Goal: Contribute content

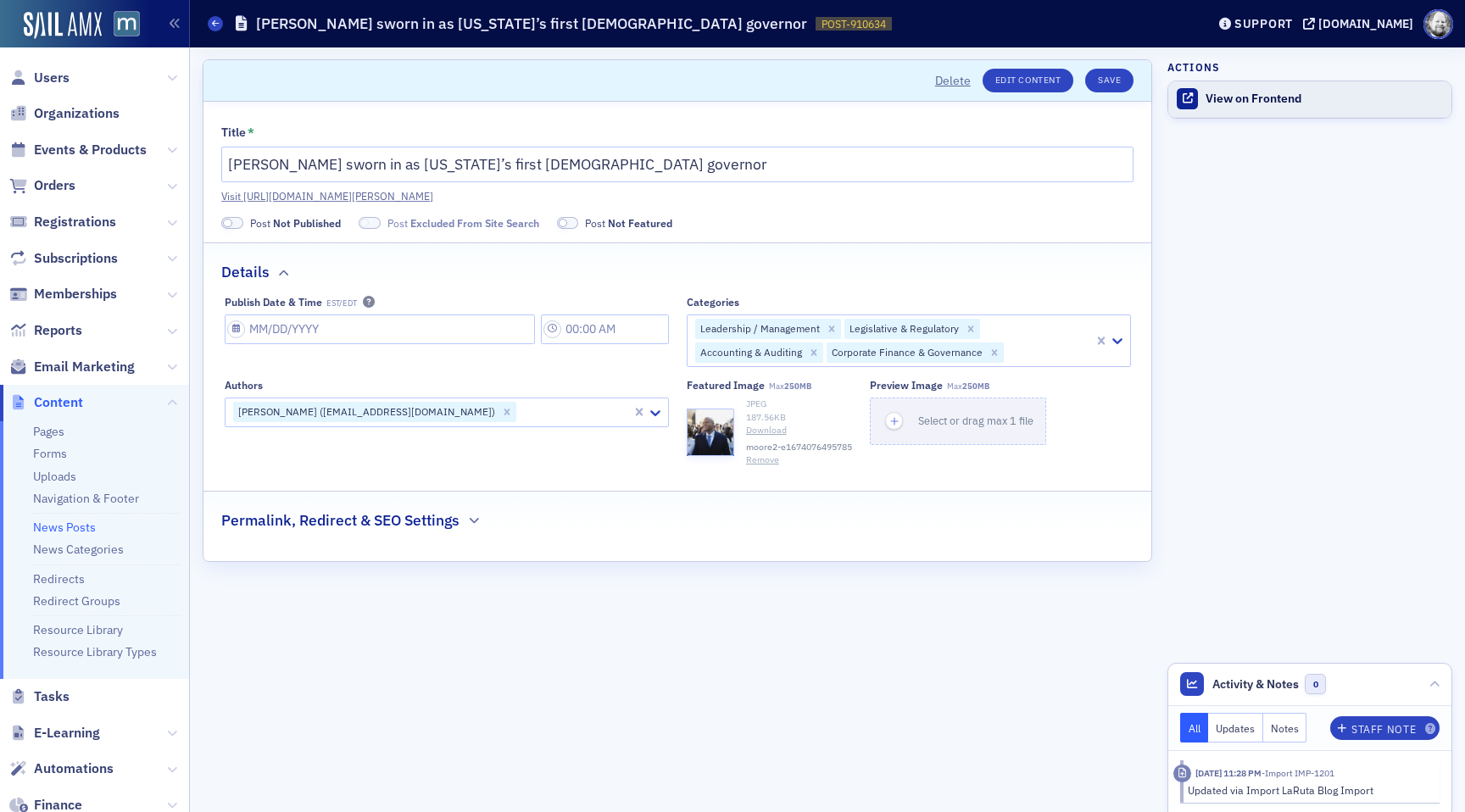
click at [1236, 89] on link "View on Frontend" at bounding box center [1309, 99] width 283 height 36
click at [833, 118] on div "Title * [PERSON_NAME] sworn in as [US_STATE]’s first [DEMOGRAPHIC_DATA] governo…" at bounding box center [677, 331] width 947 height 459
click at [1122, 80] on button "Save" at bounding box center [1109, 80] width 49 height 24
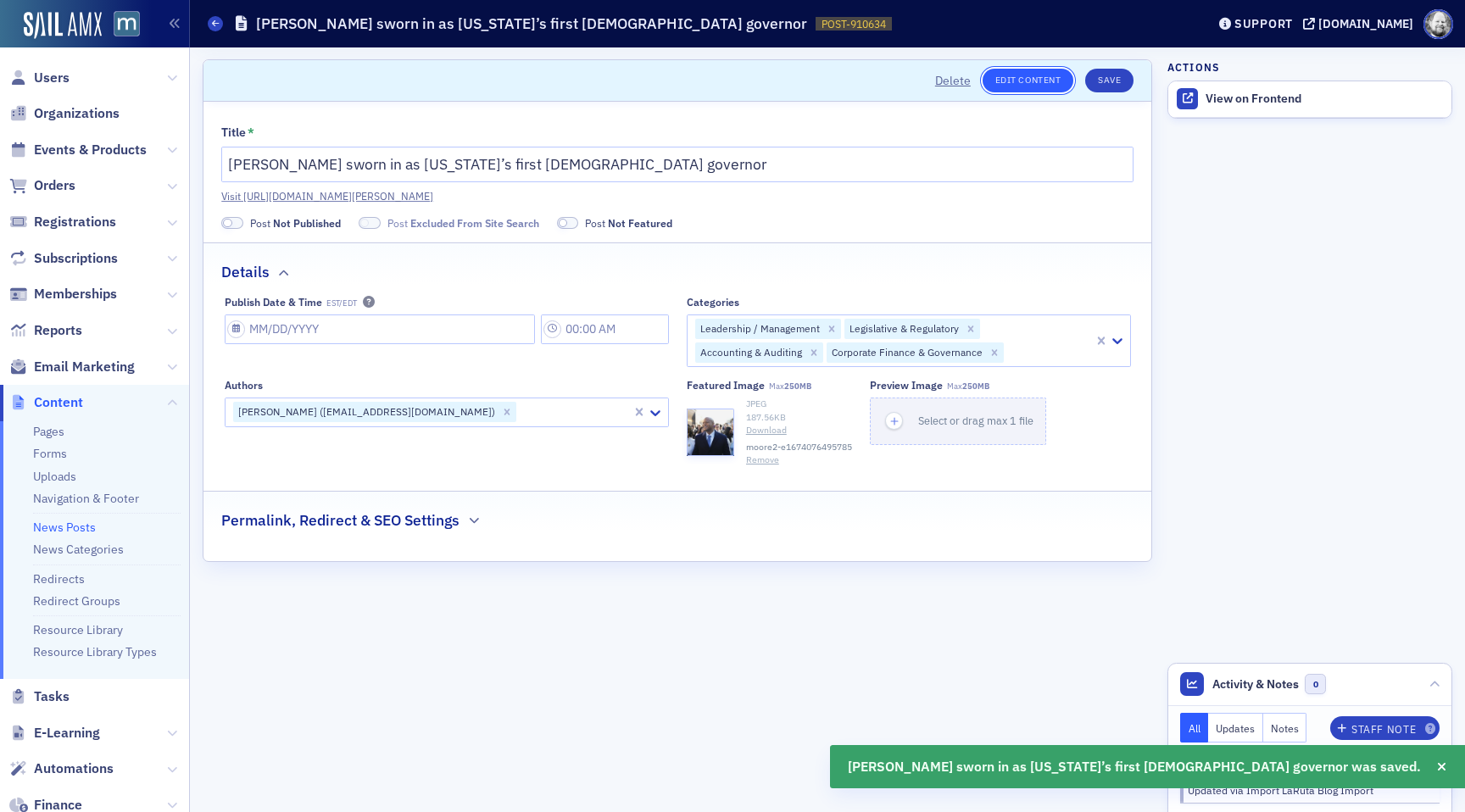
click at [1027, 75] on link "Edit Content" at bounding box center [1028, 80] width 91 height 24
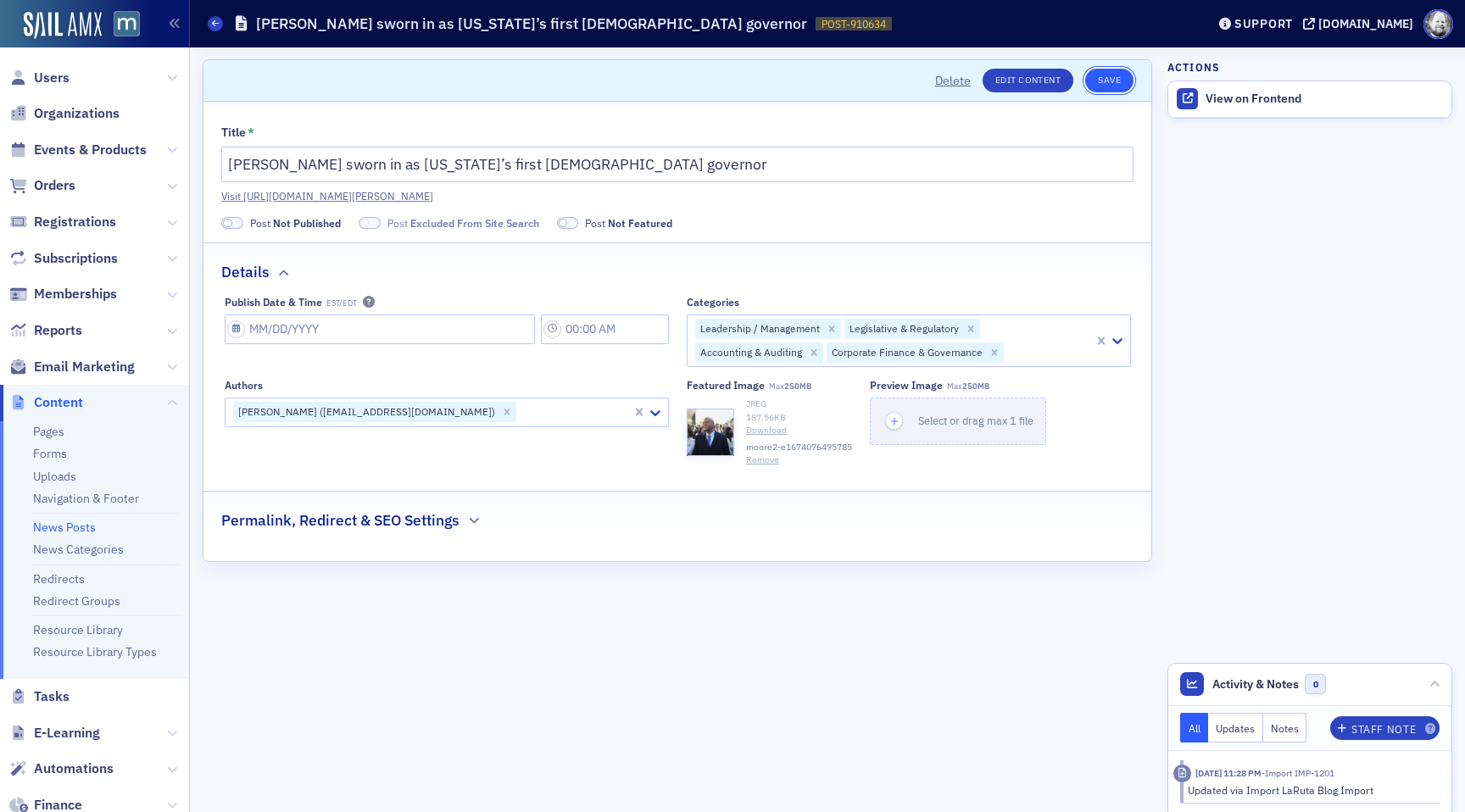
click at [1102, 71] on button "Save" at bounding box center [1109, 80] width 49 height 24
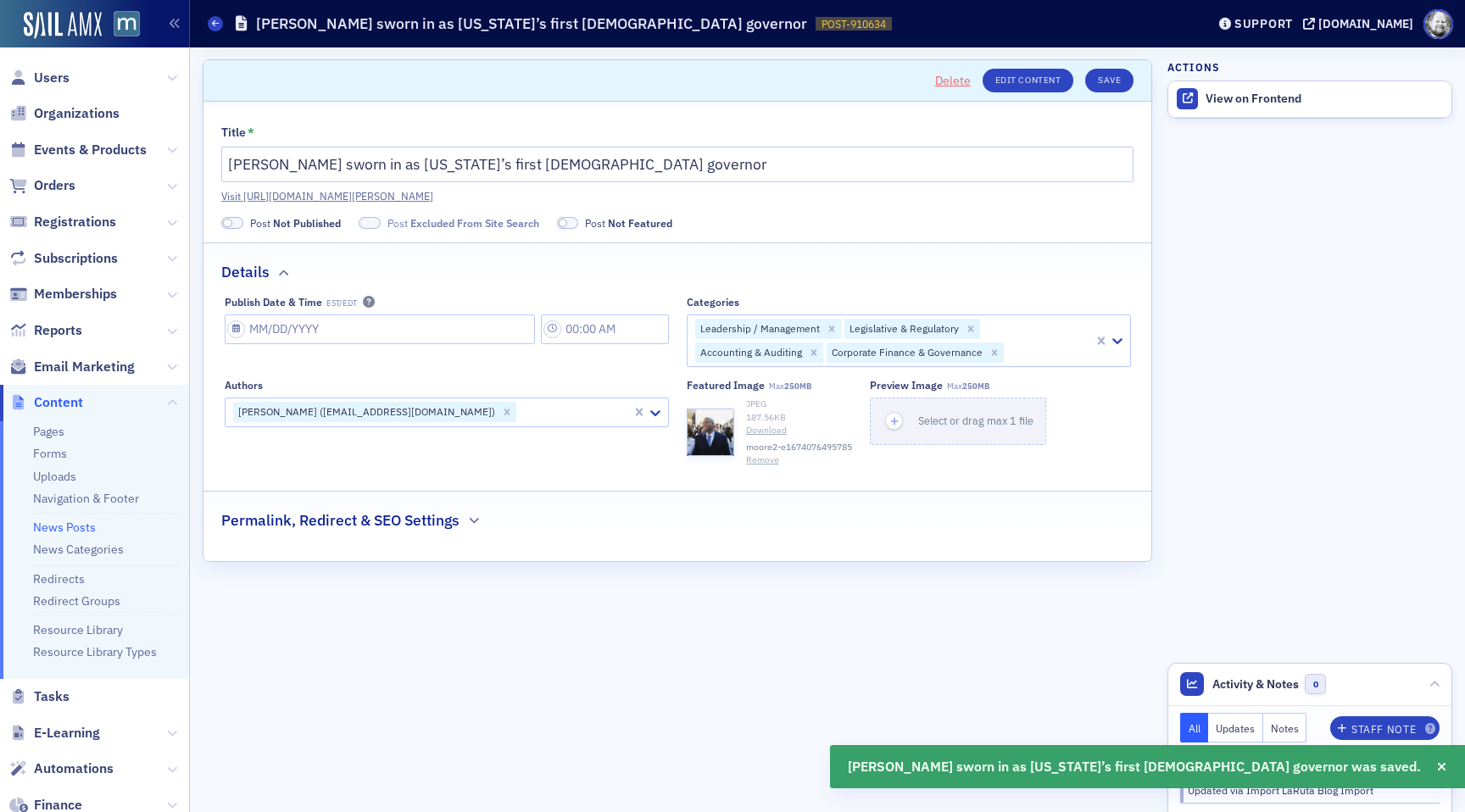
click at [953, 80] on button "Delete" at bounding box center [953, 80] width 36 height 18
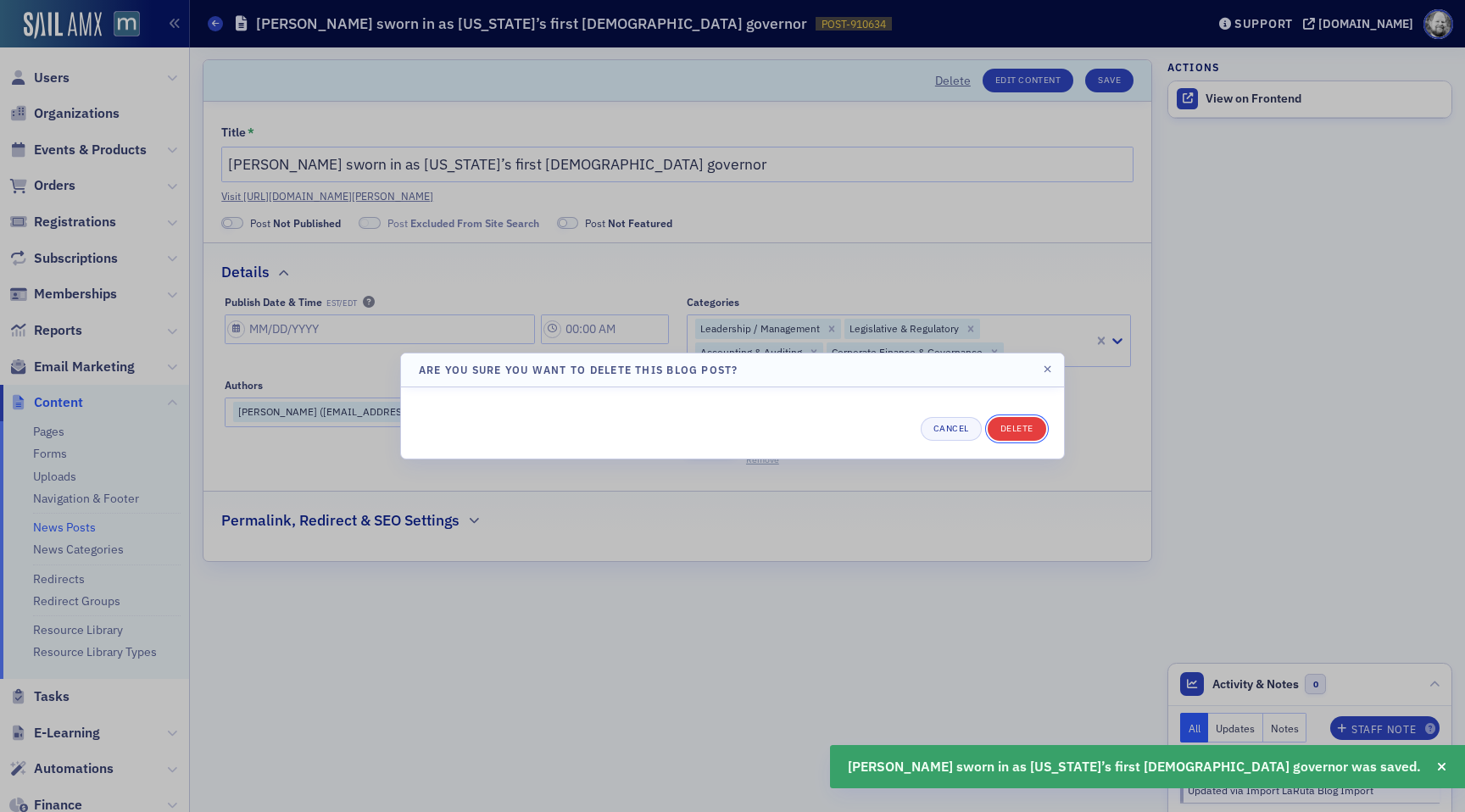
click at [1031, 428] on button "Delete" at bounding box center [1017, 429] width 58 height 24
